Goal: Find specific page/section: Find specific page/section

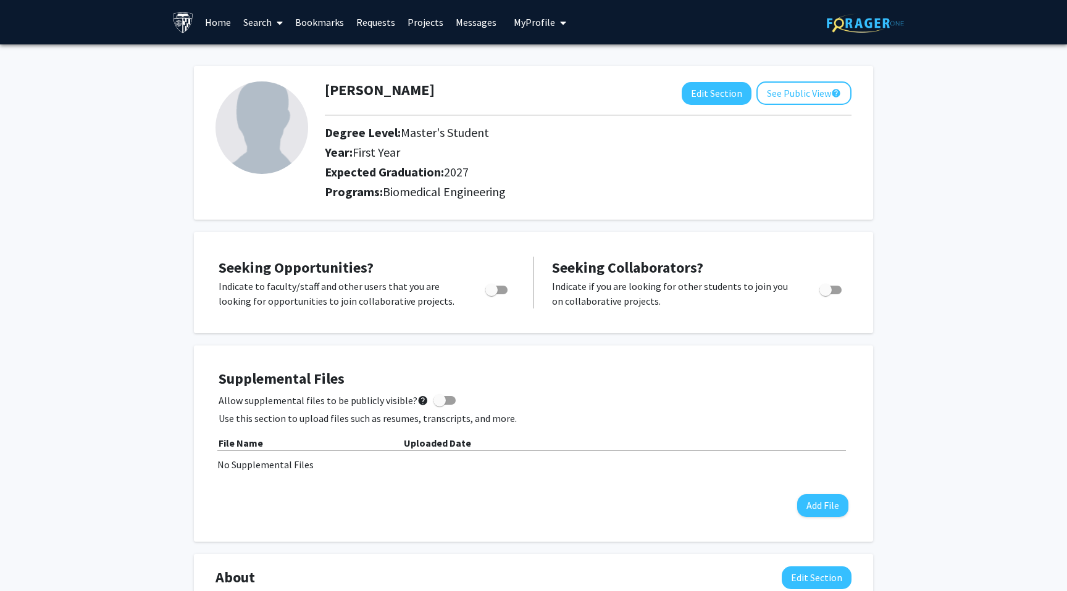
click at [323, 30] on link "Bookmarks" at bounding box center [319, 22] width 61 height 43
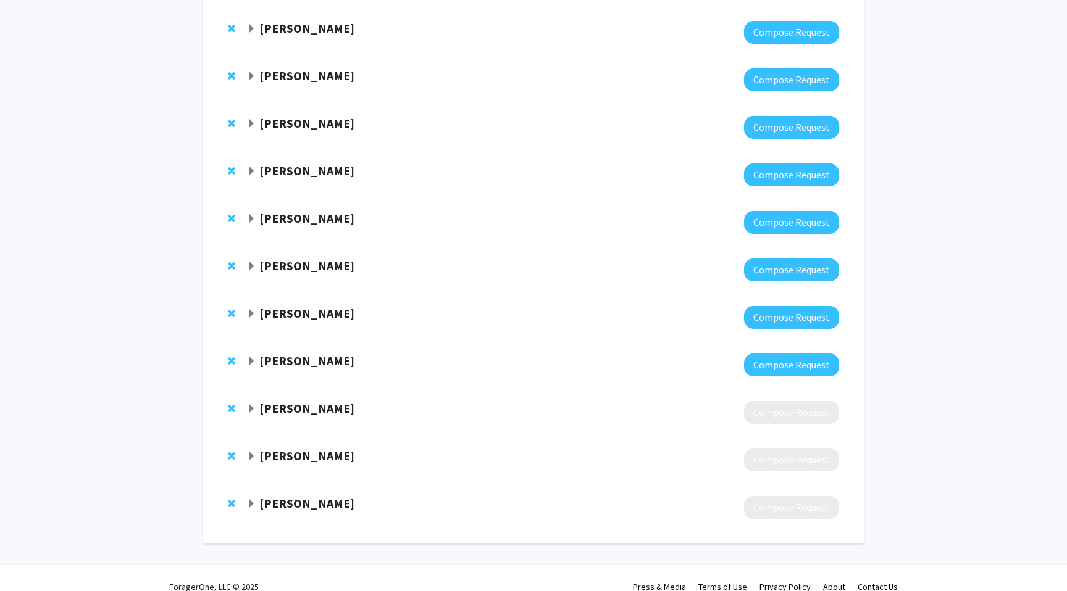
scroll to position [525, 0]
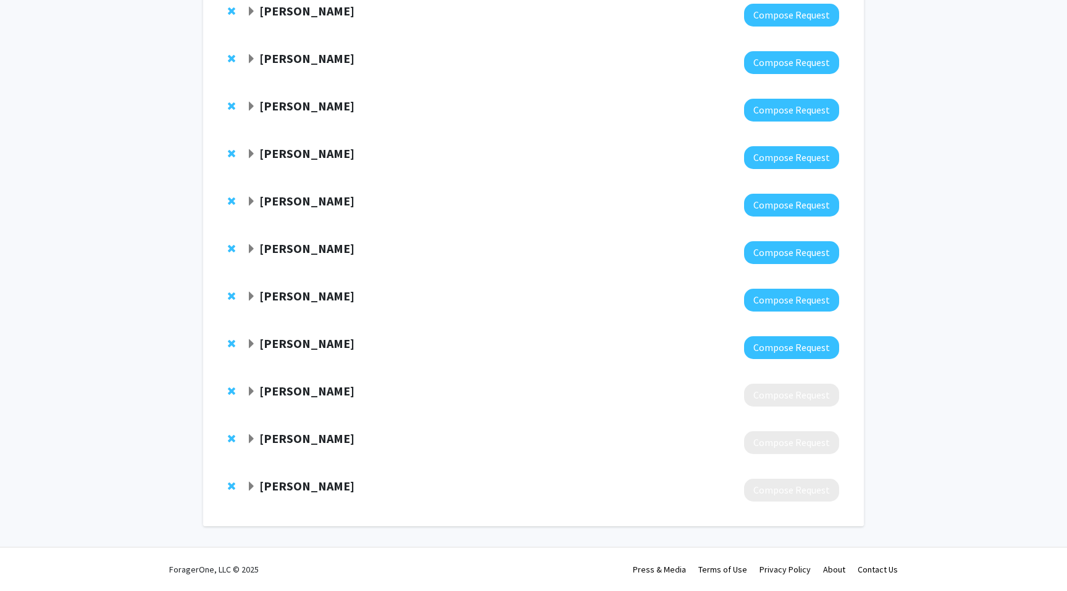
click at [272, 441] on strong "[PERSON_NAME]" at bounding box center [306, 438] width 95 height 15
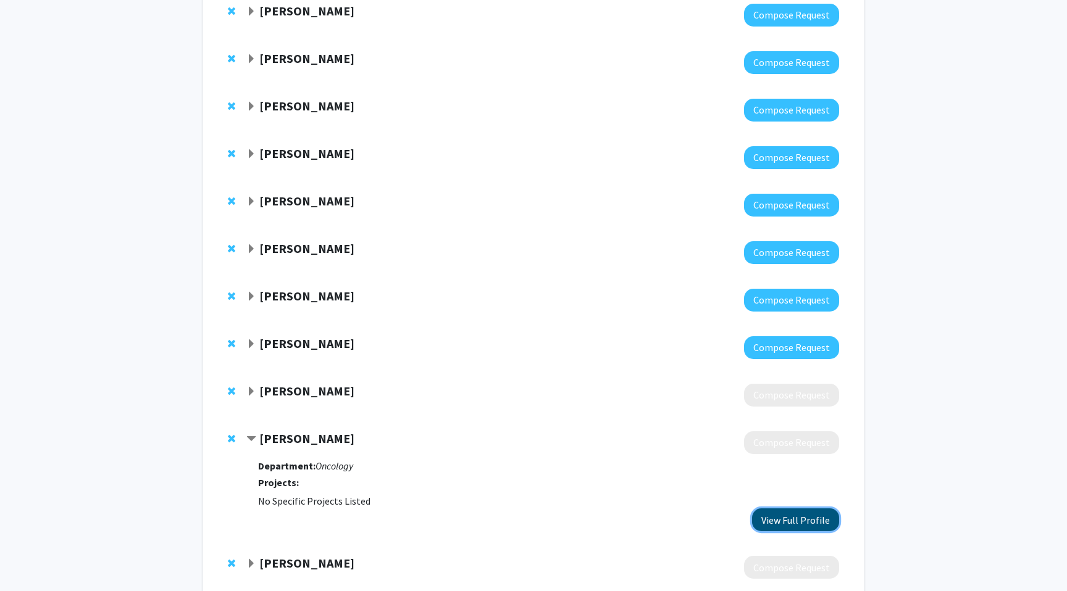
click at [786, 519] on button "View Full Profile" at bounding box center [795, 520] width 87 height 23
